Goal: Task Accomplishment & Management: Use online tool/utility

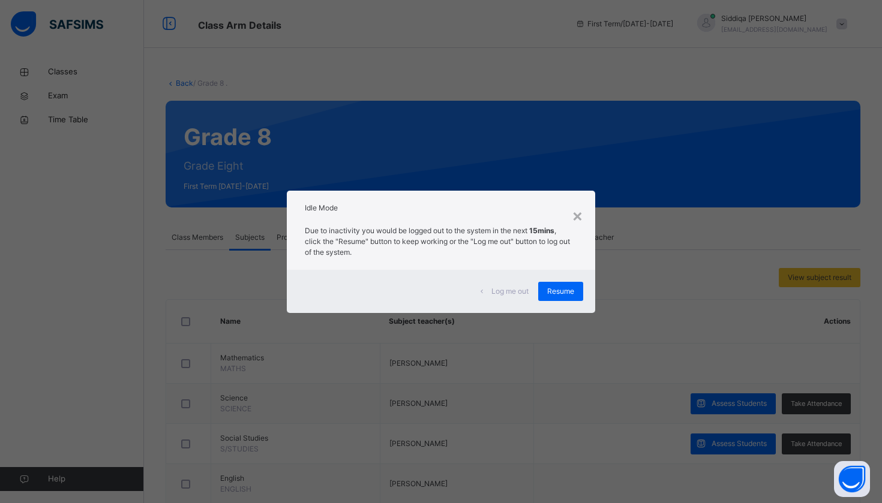
scroll to position [53, 0]
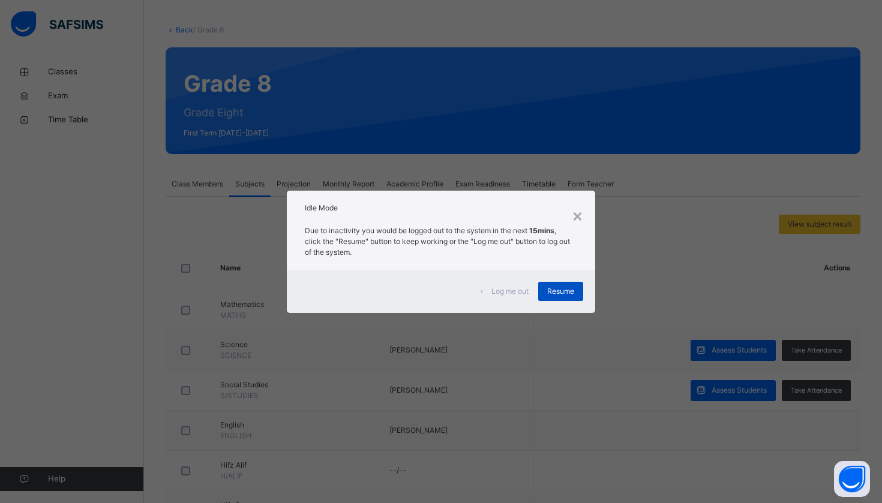
click at [560, 288] on span "Resume" at bounding box center [560, 291] width 27 height 11
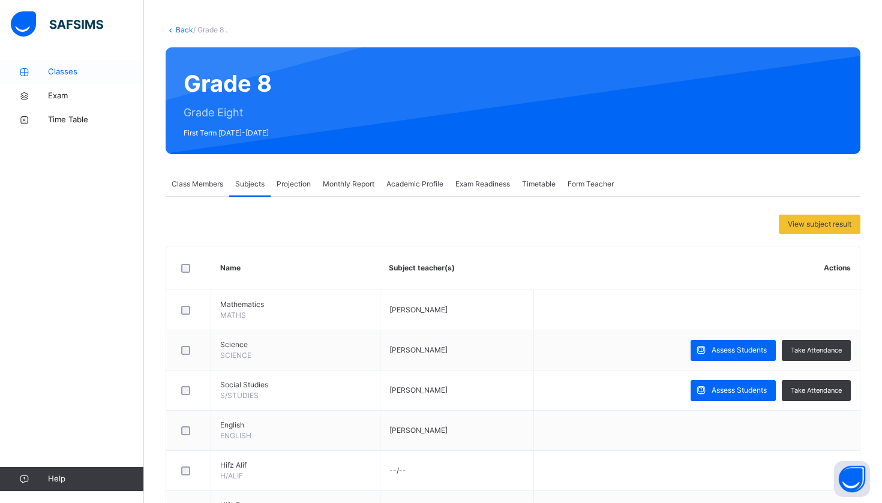
click at [67, 77] on span "Classes" at bounding box center [96, 72] width 96 height 12
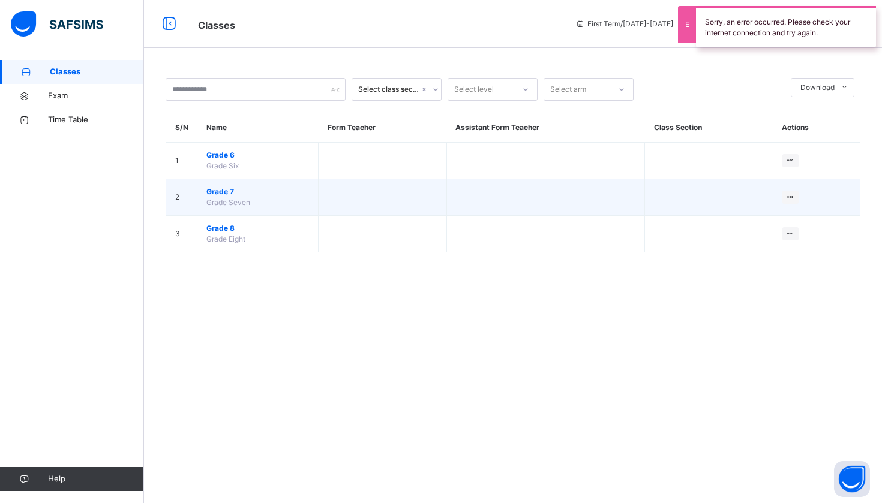
click at [226, 189] on span "Grade 7" at bounding box center [257, 192] width 103 height 11
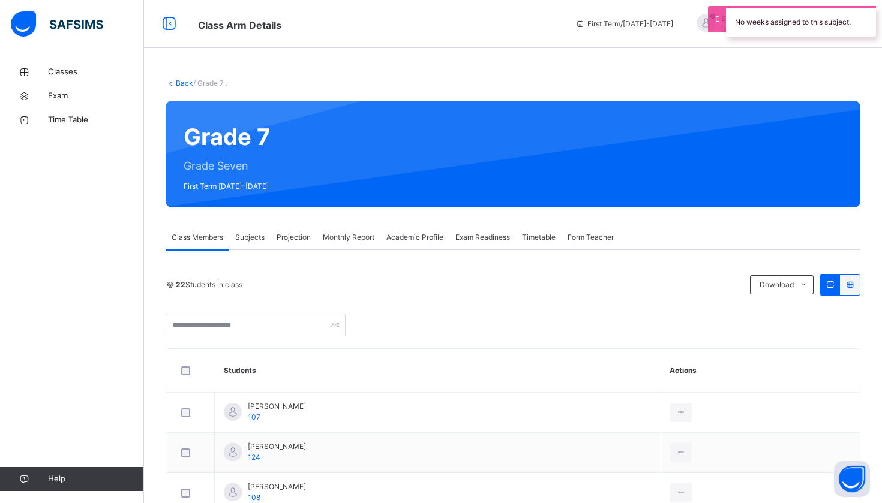
click at [301, 233] on span "Projection" at bounding box center [294, 237] width 34 height 11
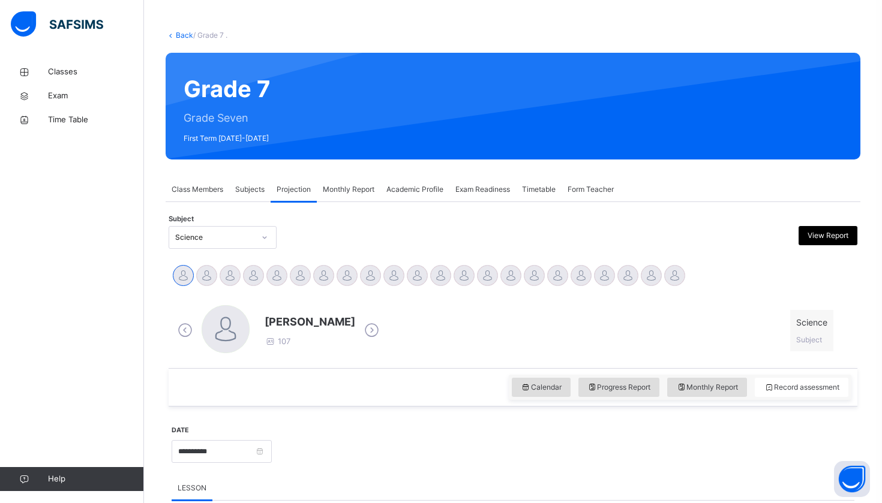
scroll to position [64, 0]
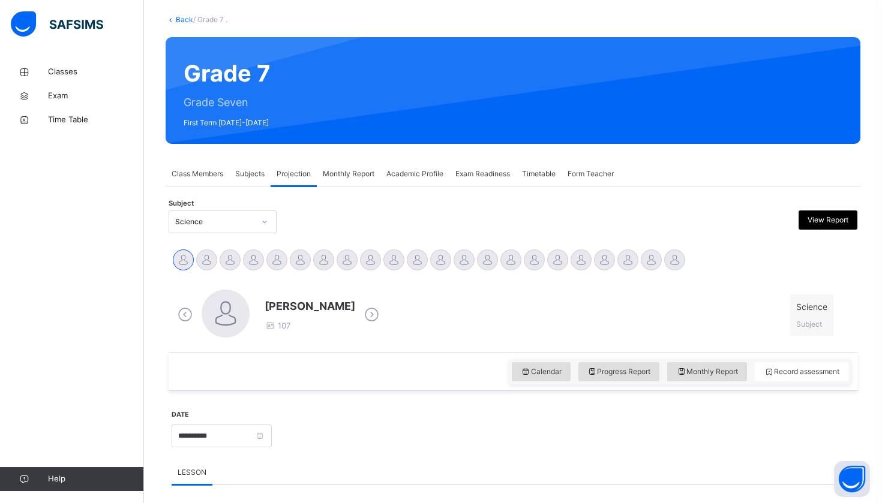
click at [256, 167] on div "Subjects" at bounding box center [249, 174] width 41 height 24
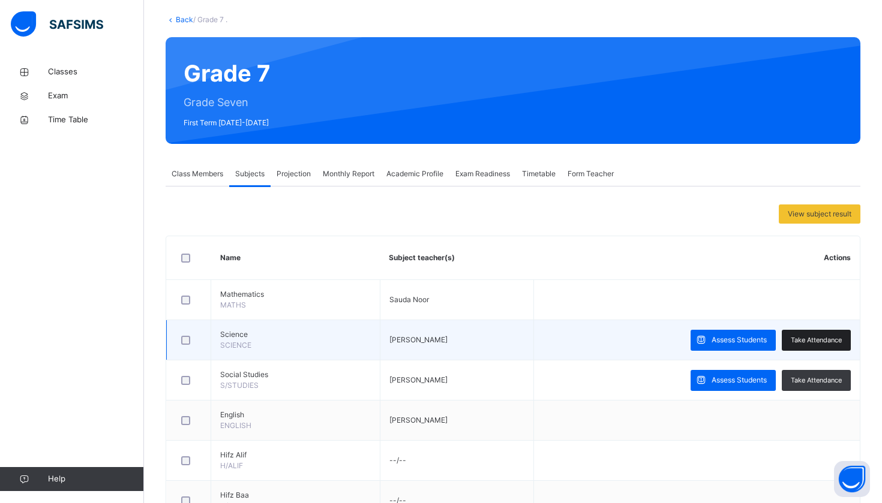
click at [815, 344] on span "Take Attendance" at bounding box center [816, 340] width 51 height 10
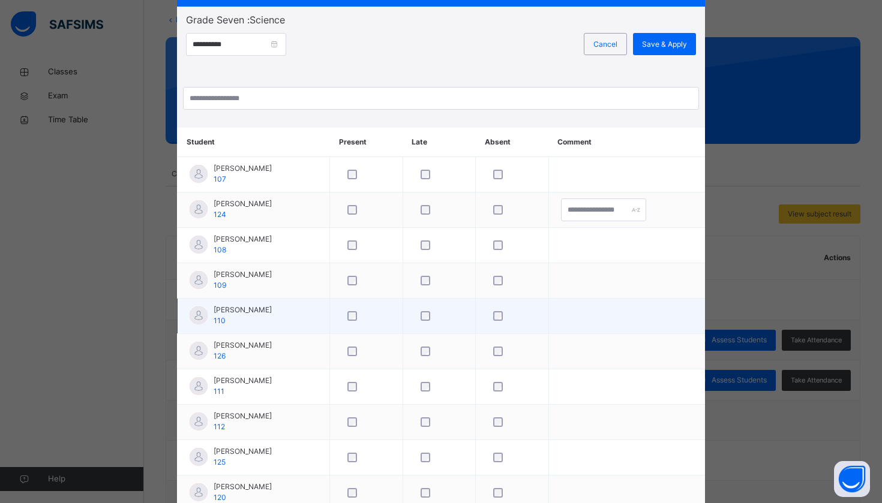
scroll to position [93, 0]
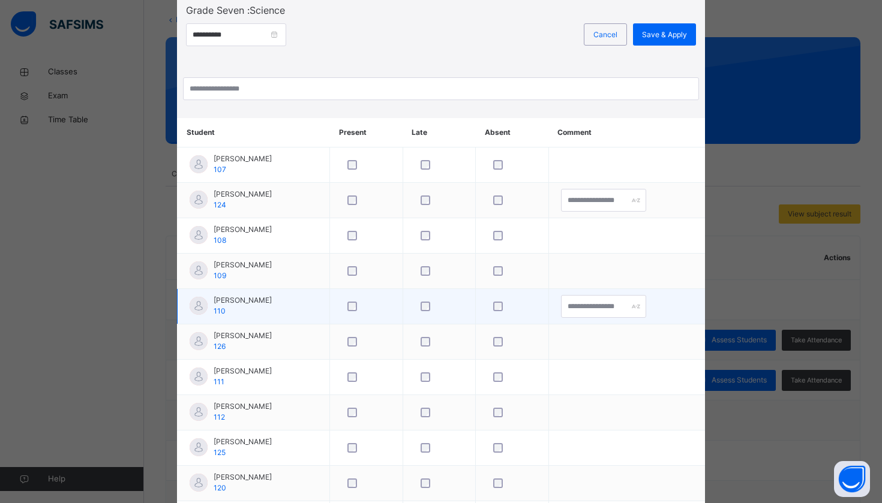
click at [345, 305] on div at bounding box center [366, 307] width 42 height 10
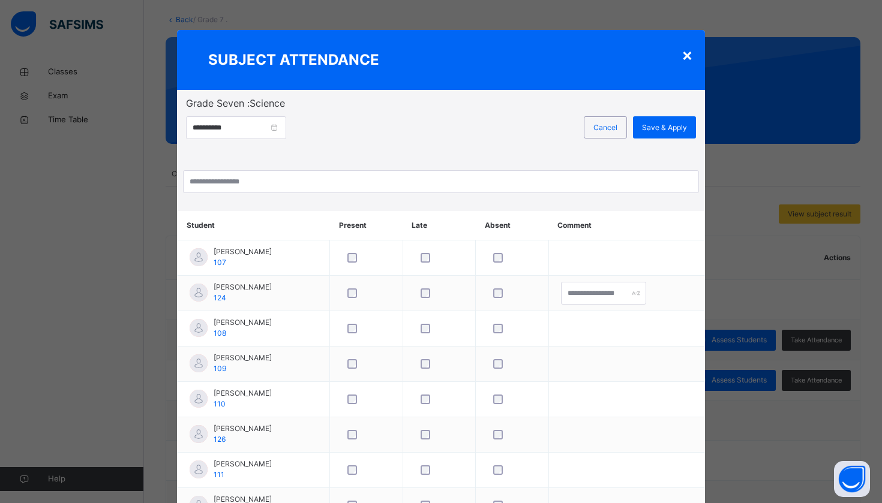
scroll to position [0, 0]
click at [673, 128] on span "Save & Apply" at bounding box center [664, 127] width 45 height 11
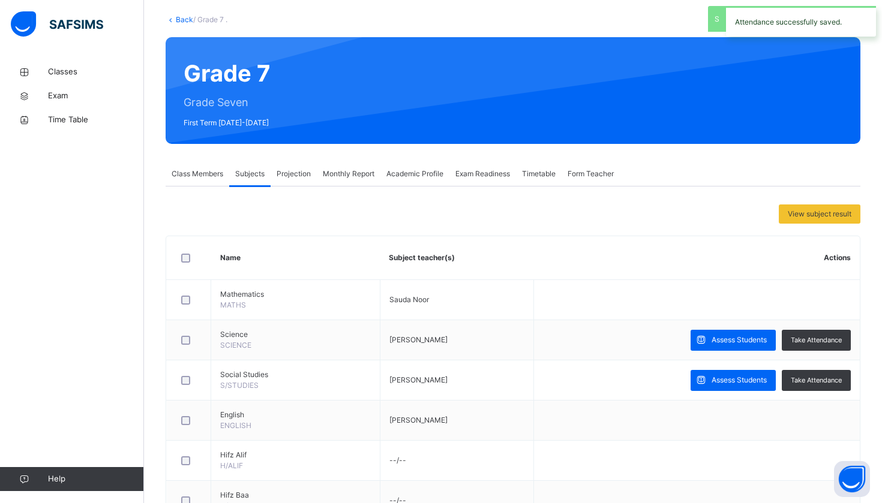
click at [301, 179] on span "Projection" at bounding box center [294, 174] width 34 height 11
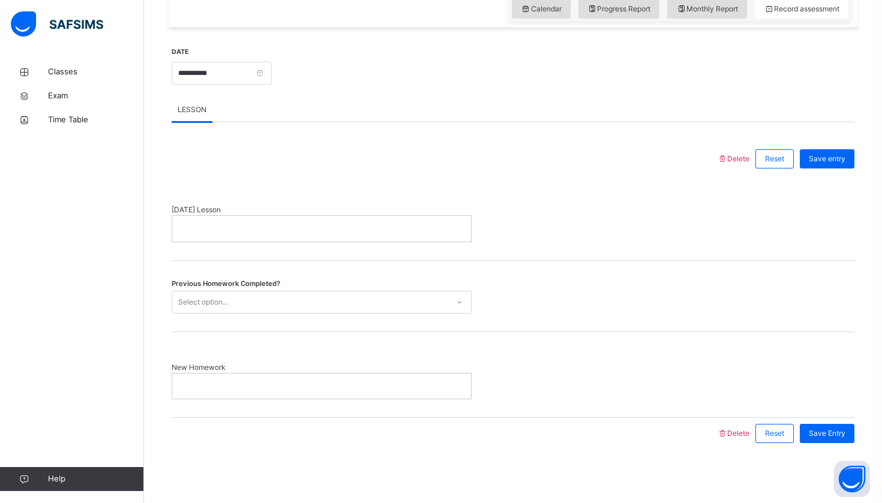
scroll to position [426, 0]
click at [342, 236] on div at bounding box center [321, 229] width 299 height 25
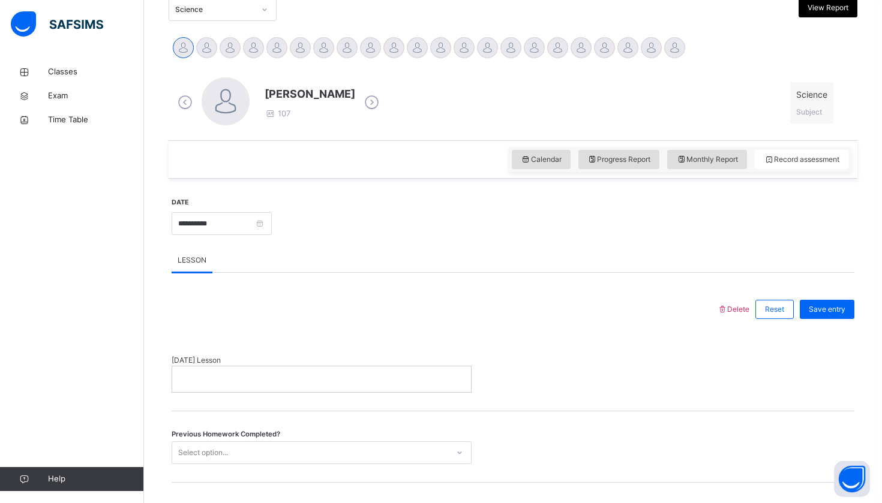
scroll to position [310, 0]
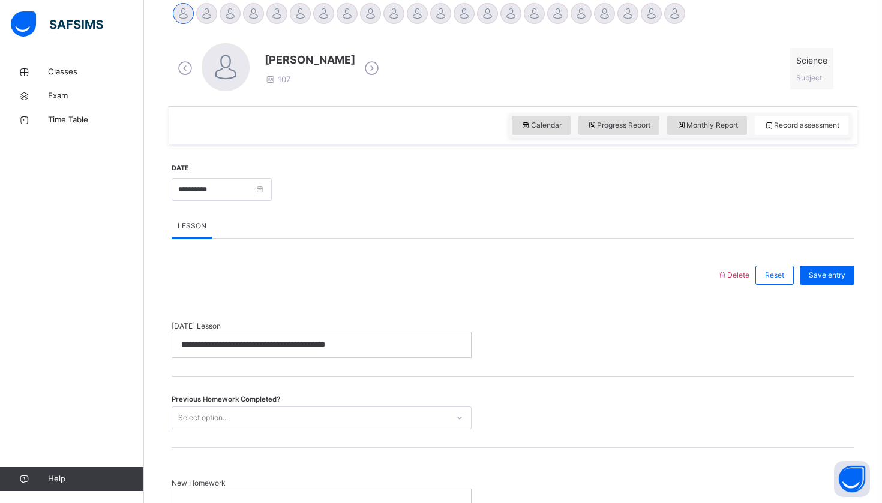
click at [373, 353] on div "**********" at bounding box center [321, 344] width 299 height 25
copy p "**********"
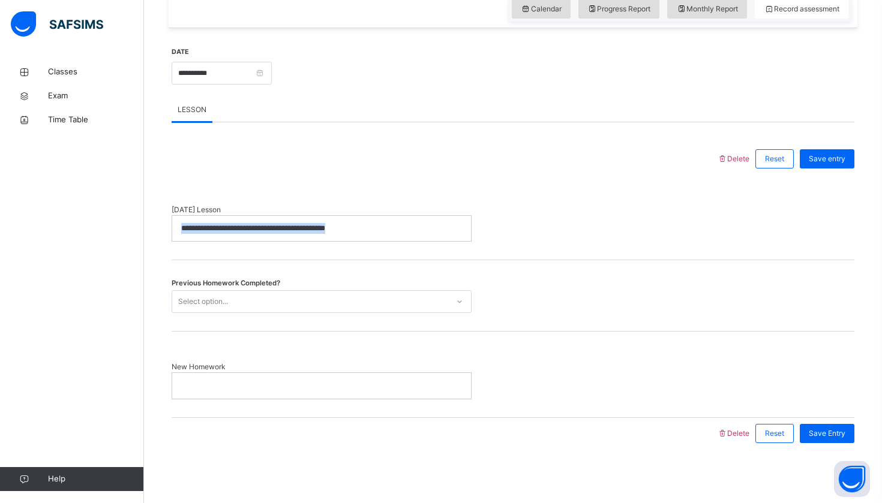
scroll to position [426, 0]
click at [367, 396] on div at bounding box center [321, 386] width 299 height 25
click at [341, 296] on div "Select option..." at bounding box center [310, 302] width 276 height 19
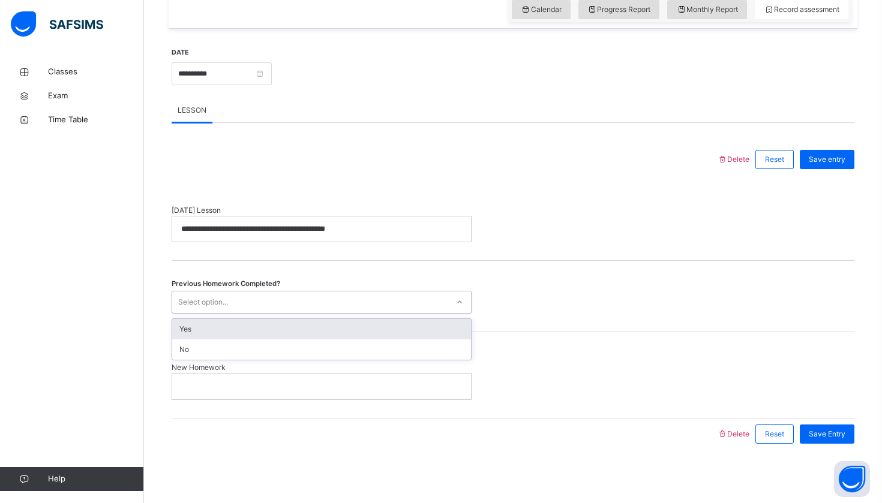
click at [328, 326] on div "Yes" at bounding box center [321, 329] width 299 height 20
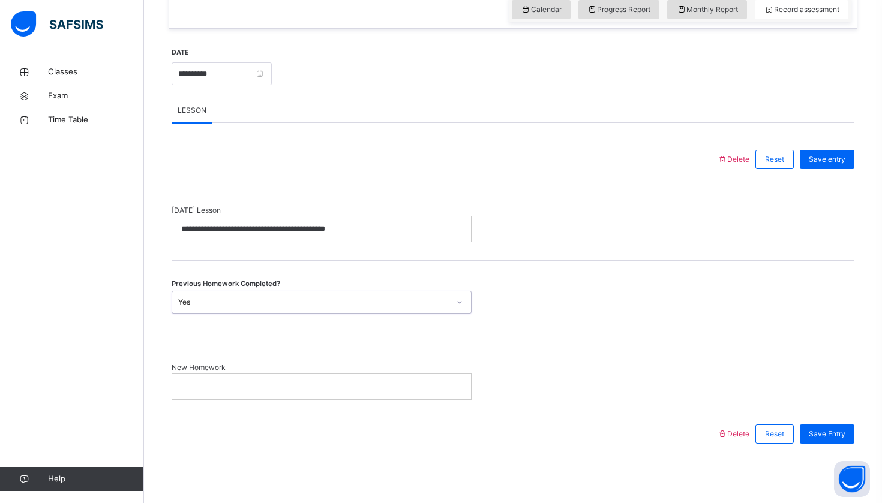
click at [357, 392] on div at bounding box center [321, 386] width 299 height 25
click at [316, 236] on div "**********" at bounding box center [321, 229] width 299 height 25
drag, startPoint x: 178, startPoint y: 230, endPoint x: 273, endPoint y: 323, distance: 133.2
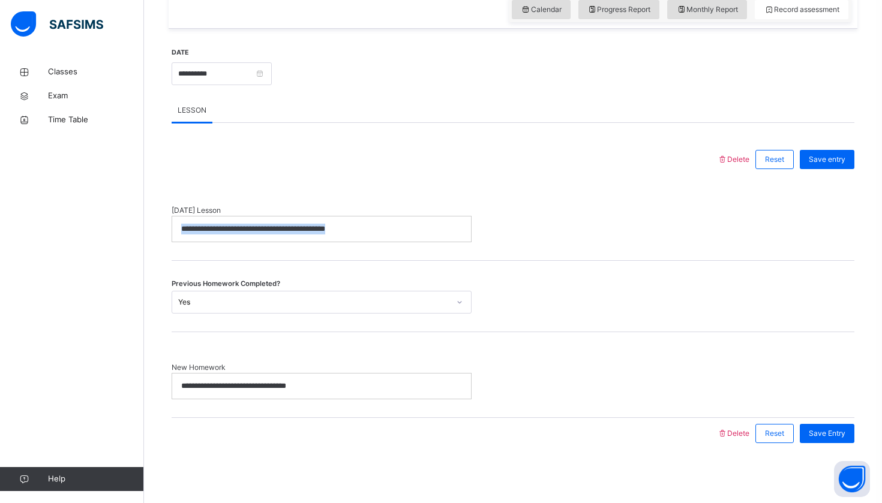
click at [273, 323] on div "**********" at bounding box center [513, 296] width 683 height 305
copy p "**********"
click at [830, 435] on span "Save Entry" at bounding box center [827, 433] width 37 height 11
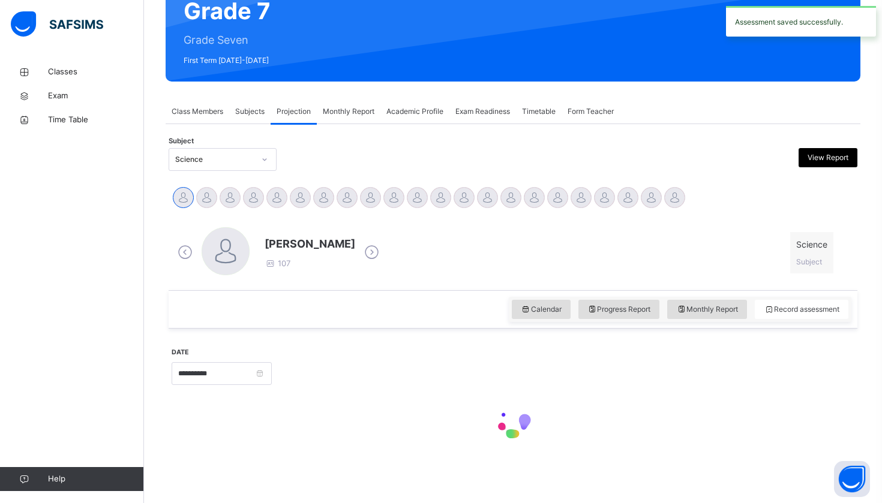
scroll to position [126, 0]
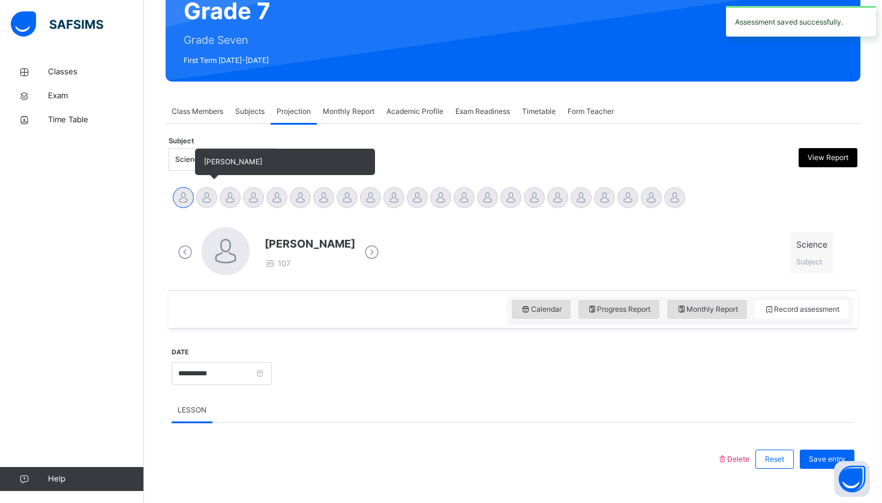
click at [208, 194] on div at bounding box center [206, 197] width 21 height 21
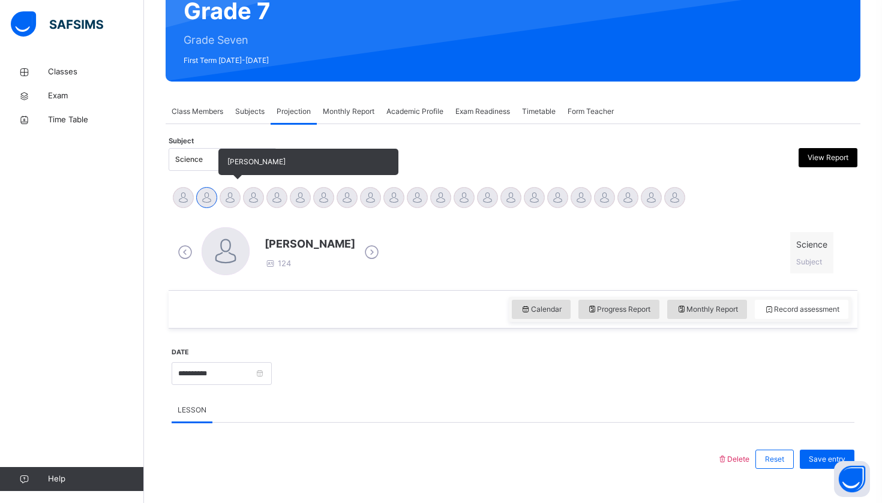
click at [234, 202] on div at bounding box center [230, 197] width 21 height 21
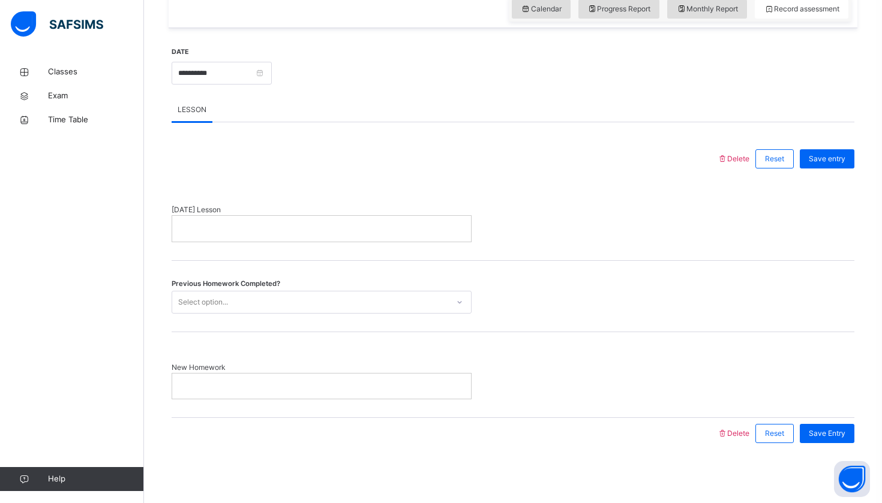
scroll to position [426, 0]
click at [365, 232] on p at bounding box center [321, 229] width 281 height 11
click at [273, 310] on div "Select option..." at bounding box center [310, 302] width 276 height 19
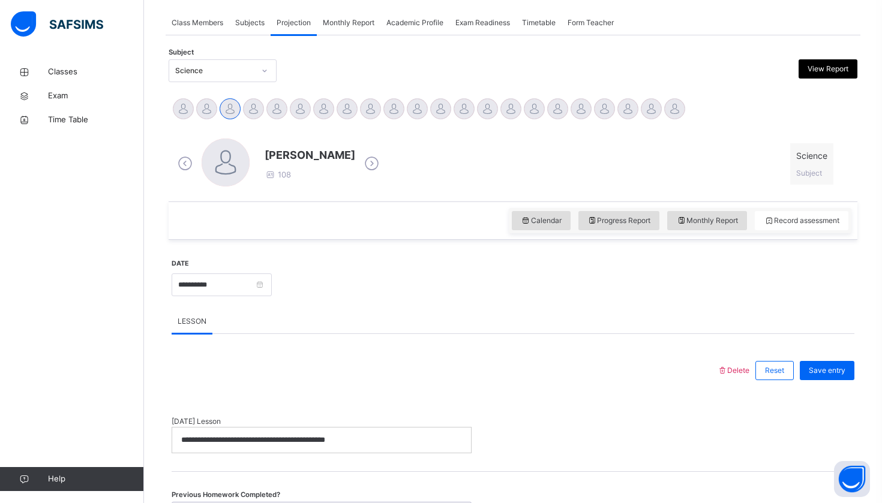
scroll to position [211, 0]
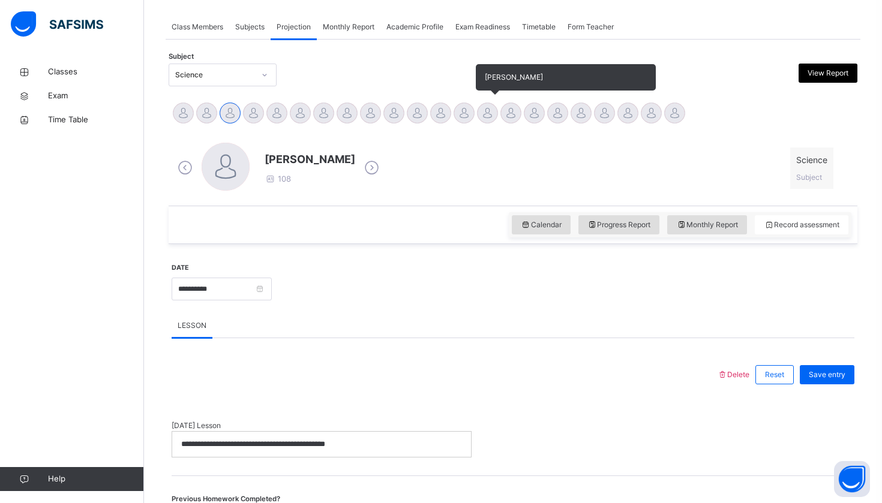
click at [486, 114] on div at bounding box center [487, 113] width 21 height 21
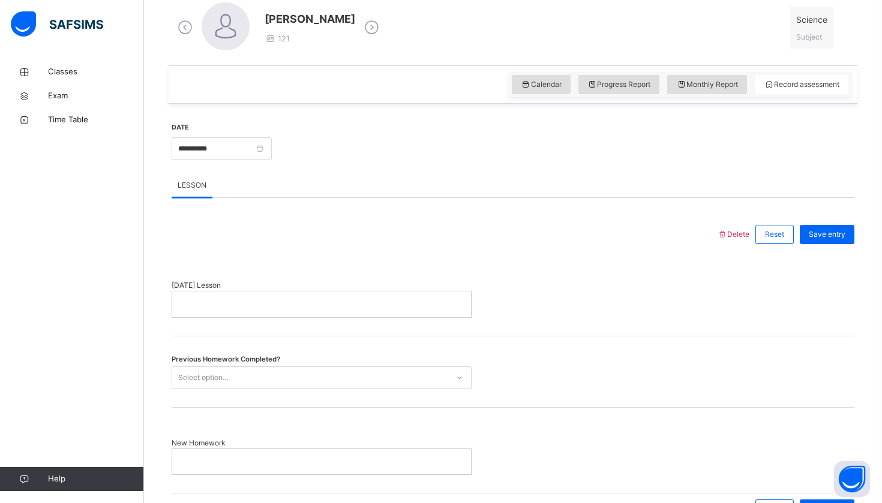
scroll to position [400, 0]
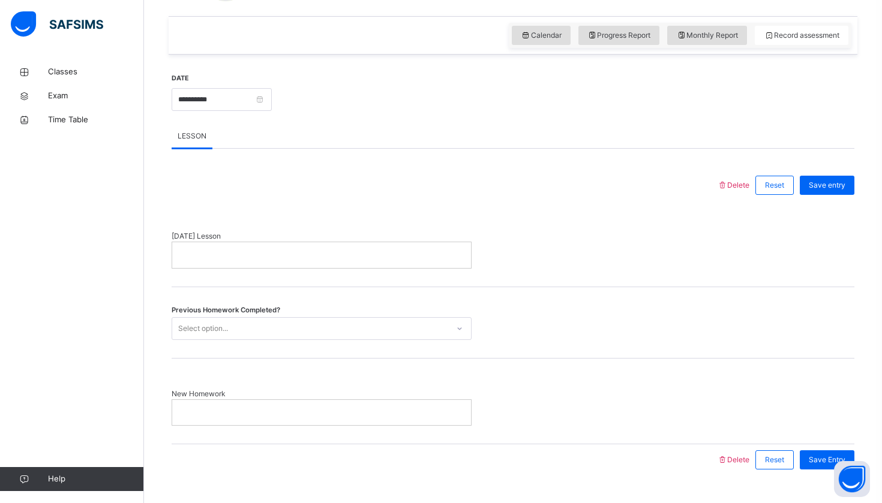
click at [299, 258] on p at bounding box center [321, 255] width 281 height 11
click at [257, 331] on div "Select option..." at bounding box center [310, 328] width 276 height 19
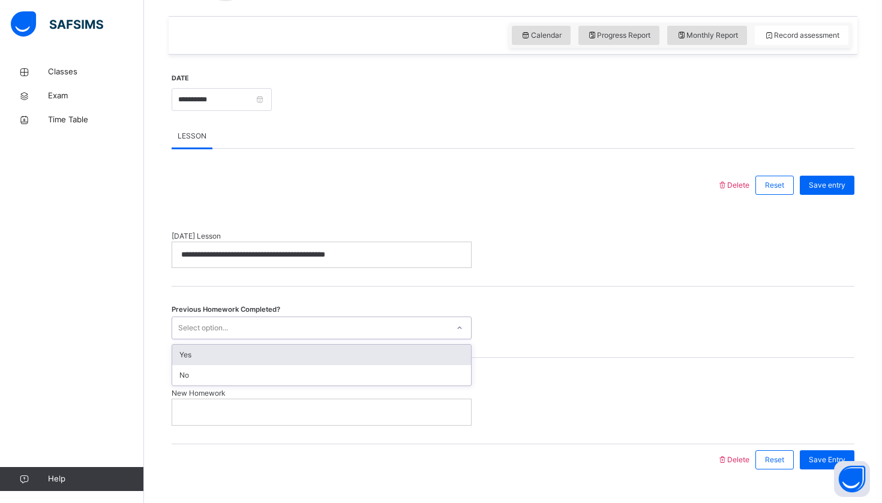
click at [257, 356] on div "Yes" at bounding box center [321, 355] width 299 height 20
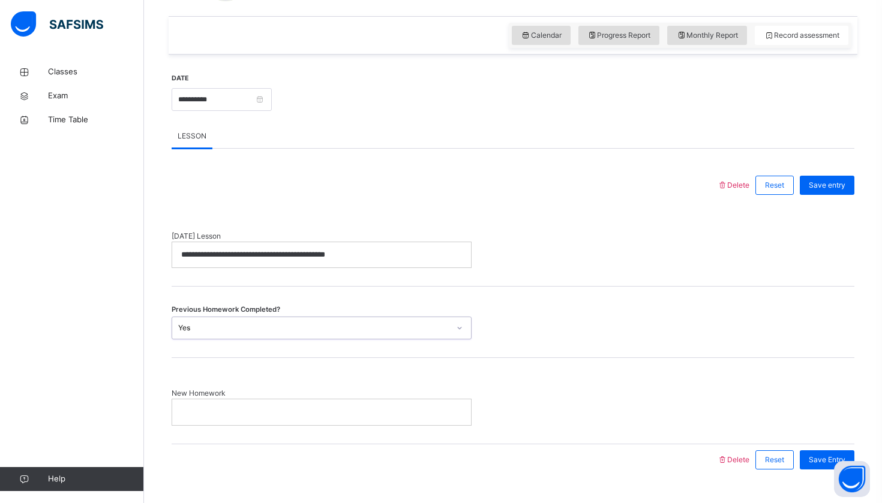
click at [256, 413] on p at bounding box center [321, 412] width 281 height 11
click at [838, 179] on div "Save entry" at bounding box center [827, 185] width 55 height 19
